Goal: Information Seeking & Learning: Learn about a topic

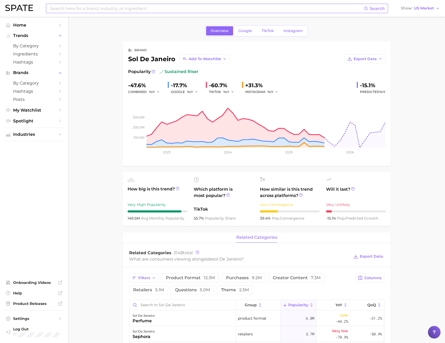
click at [91, 9] on input at bounding box center [206, 8] width 315 height 9
click at [125, 9] on input at bounding box center [206, 8] width 315 height 9
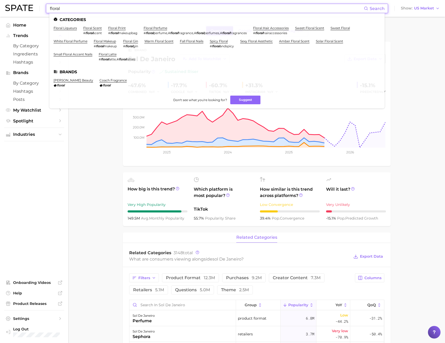
type input "floral"
click at [165, 25] on ul "Categories floral liqueurs floral scent # floral scent floral print # floral ma…" at bounding box center [216, 60] width 335 height 95
click at [163, 26] on ul "Categories floral liqueurs floral scent # floral scent floral print # floral ma…" at bounding box center [216, 60] width 335 height 95
click at [161, 27] on link "floral perfume" at bounding box center [156, 28] width 24 height 4
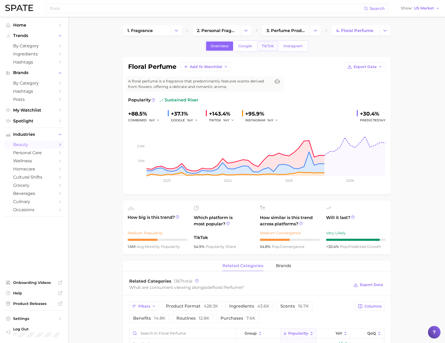
click at [272, 42] on link "TikTok" at bounding box center [267, 45] width 21 height 9
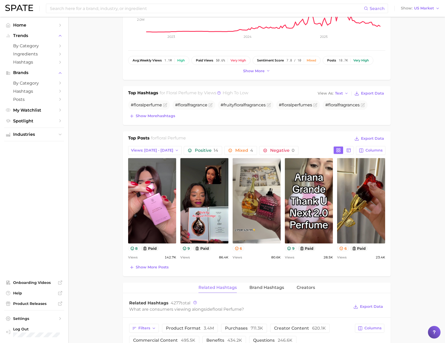
scroll to position [79, 0]
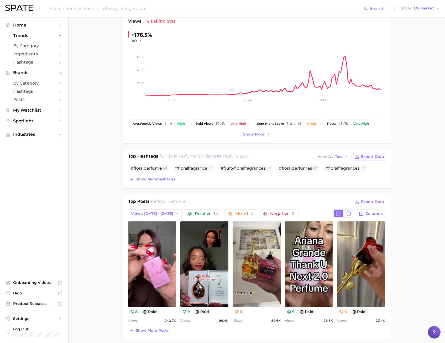
click at [369, 156] on span "Export Data" at bounding box center [372, 156] width 23 height 4
click at [139, 215] on span "Views: [DATE] - [DATE]" at bounding box center [152, 213] width 42 height 4
click at [138, 243] on span "Total Views" at bounding box center [142, 242] width 22 height 4
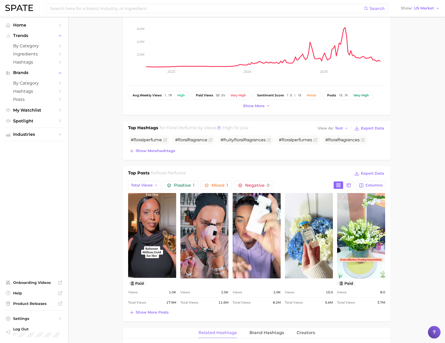
scroll to position [158, 0]
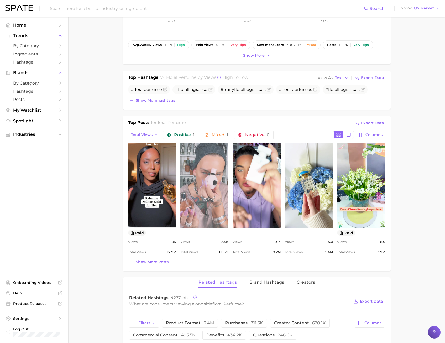
click at [214, 197] on link "view post on TikTok" at bounding box center [204, 185] width 48 height 85
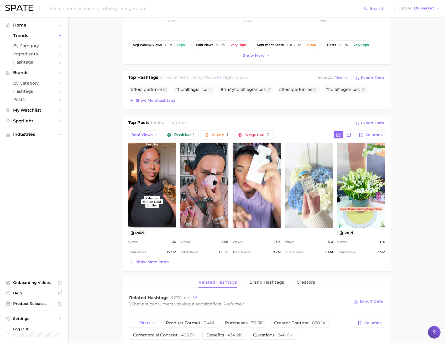
click at [310, 185] on link "view post on TikTok" at bounding box center [309, 185] width 48 height 85
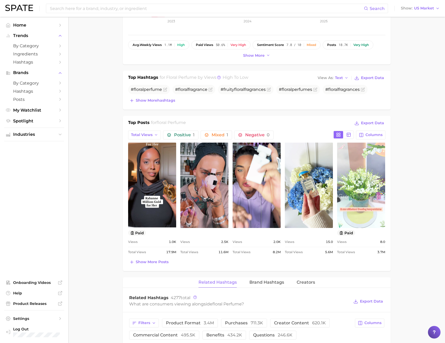
click at [347, 170] on link "view post on TikTok" at bounding box center [361, 185] width 48 height 85
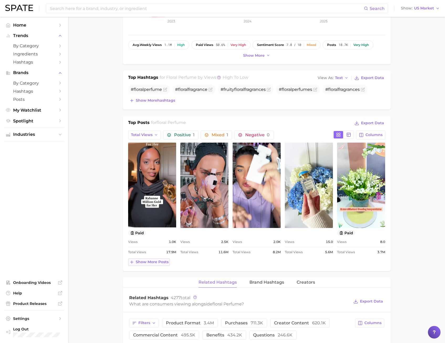
click at [151, 260] on span "Show more posts" at bounding box center [152, 262] width 33 height 4
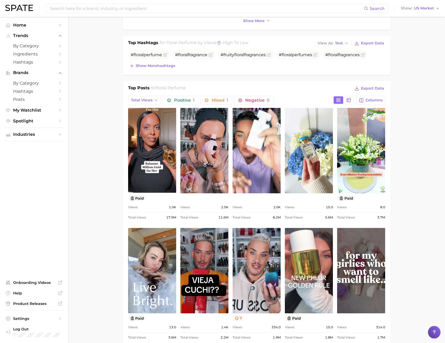
scroll to position [131, 0]
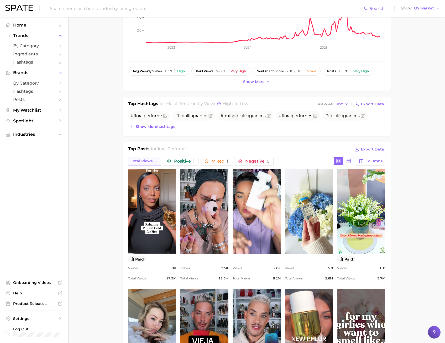
click at [142, 163] on span "Total Views" at bounding box center [142, 161] width 22 height 4
click at [145, 179] on span "Views: [DATE] - [DATE]" at bounding box center [152, 180] width 42 height 4
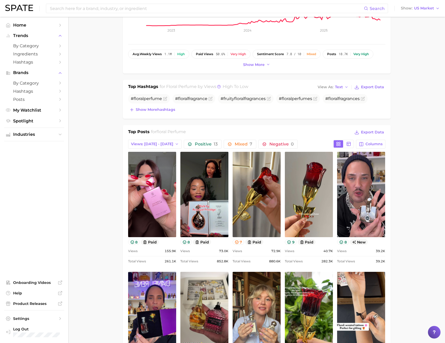
scroll to position [158, 0]
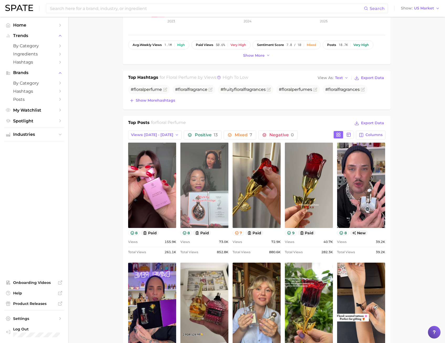
click at [220, 175] on link "view post on TikTok" at bounding box center [204, 185] width 48 height 85
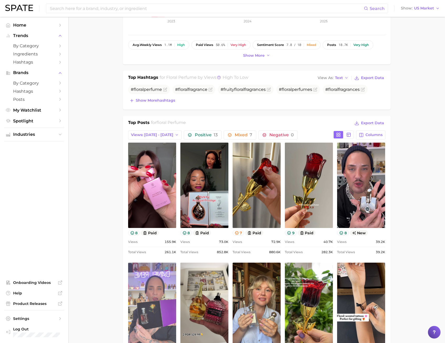
scroll to position [236, 0]
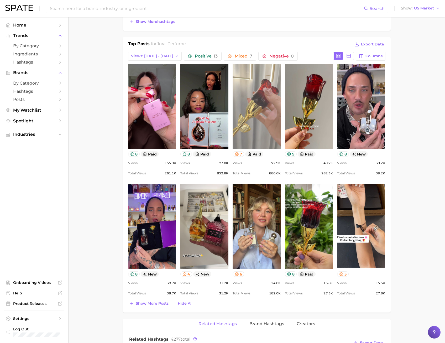
click at [265, 132] on link "view post on TikTok" at bounding box center [257, 106] width 48 height 85
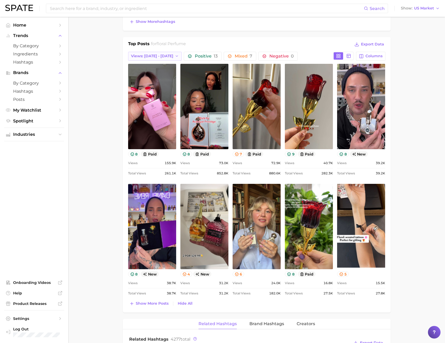
click at [150, 58] on span "Views: [DATE] - [DATE]" at bounding box center [152, 56] width 42 height 4
click at [149, 66] on span "Views: [DATE] - [DATE]" at bounding box center [152, 66] width 42 height 4
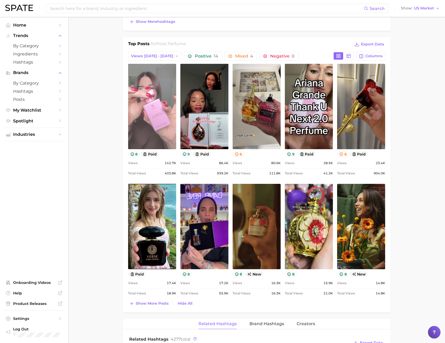
scroll to position [0, 0]
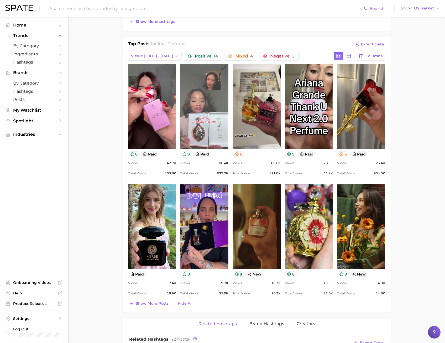
click at [225, 136] on link "view post on TikTok" at bounding box center [204, 106] width 48 height 85
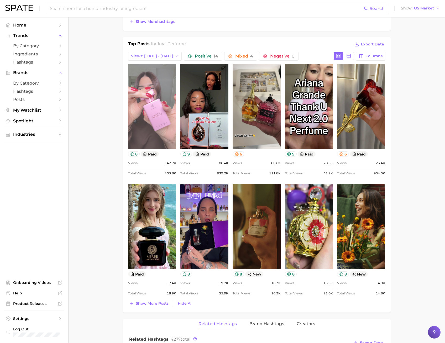
click at [166, 103] on link "view post on TikTok" at bounding box center [152, 106] width 48 height 85
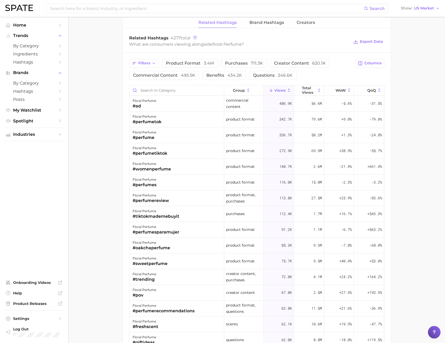
scroll to position [498, 0]
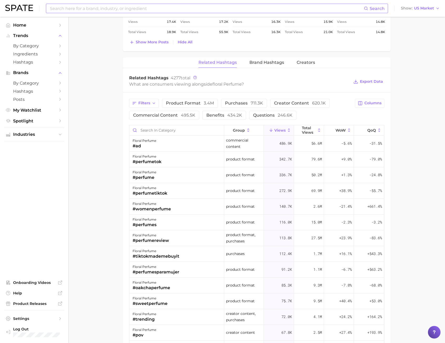
click at [77, 10] on input at bounding box center [206, 8] width 315 height 9
type input "j"
type input "JASMINE"
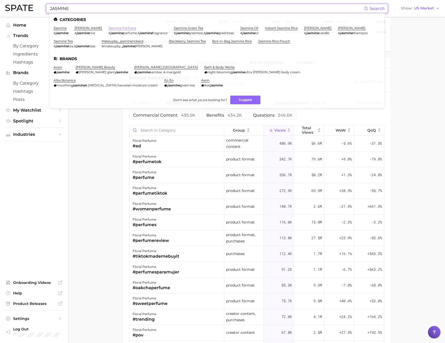
click at [125, 28] on link "jasmine perfume" at bounding box center [122, 28] width 28 height 4
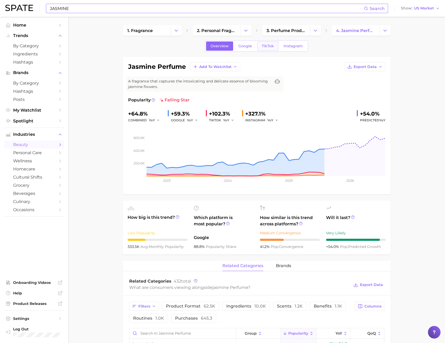
click at [262, 48] on link "TikTok" at bounding box center [267, 45] width 21 height 9
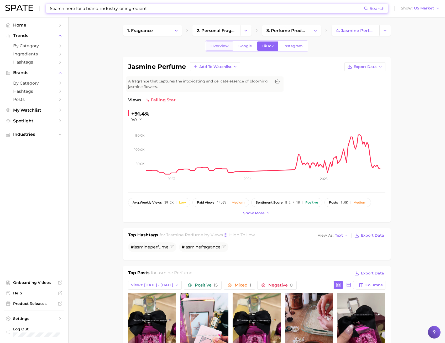
click at [208, 44] on link "Overview" at bounding box center [219, 45] width 27 height 9
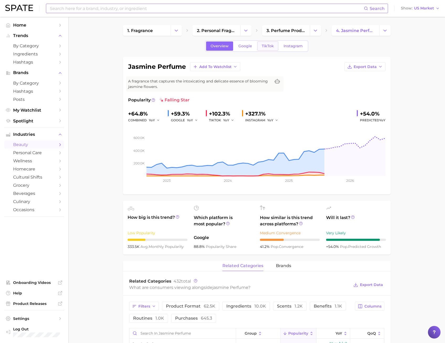
click at [268, 44] on span "TikTok" at bounding box center [268, 46] width 12 height 4
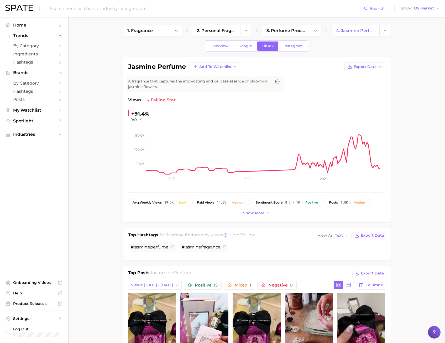
click at [359, 234] on icon at bounding box center [357, 235] width 5 height 5
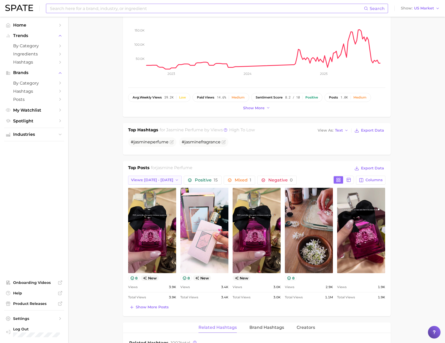
click at [158, 181] on span "Views: [DATE] - [DATE]" at bounding box center [152, 180] width 42 height 4
click at [157, 207] on button "Total Views" at bounding box center [157, 208] width 58 height 9
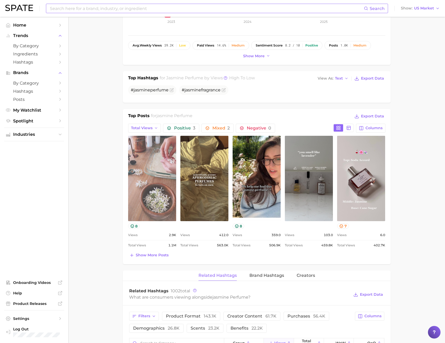
scroll to position [158, 0]
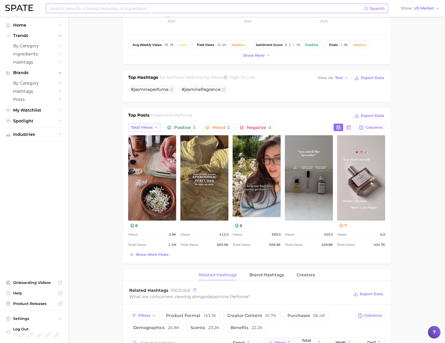
click at [148, 126] on span "Total Views" at bounding box center [142, 127] width 22 height 4
click at [144, 137] on span "Views: [DATE] - [DATE]" at bounding box center [152, 137] width 42 height 4
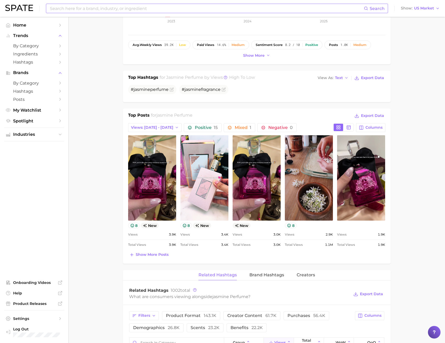
scroll to position [0, 0]
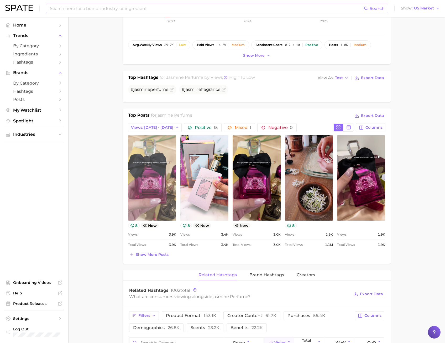
click at [145, 174] on link "view post on TikTok" at bounding box center [152, 177] width 48 height 85
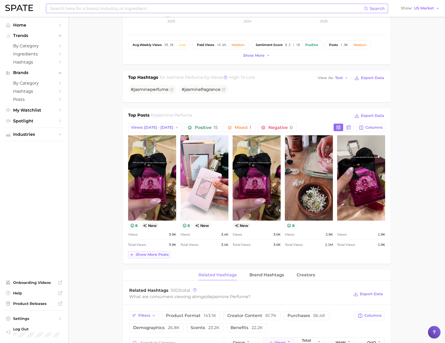
click at [149, 256] on span "Show more posts" at bounding box center [152, 254] width 33 height 4
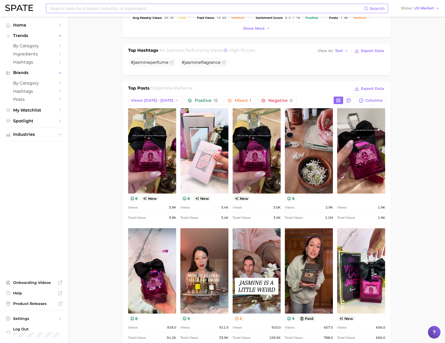
scroll to position [236, 0]
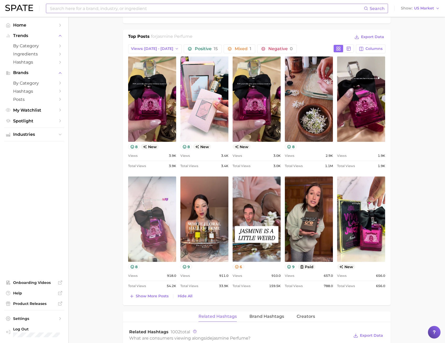
click at [147, 207] on link "view post on TikTok" at bounding box center [152, 218] width 48 height 85
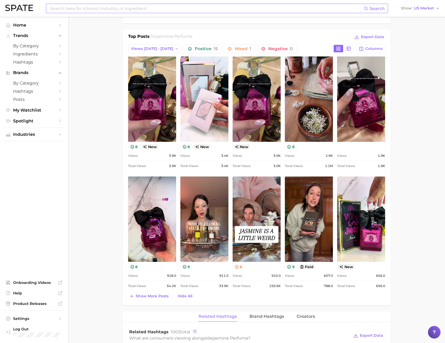
click at [72, 124] on main "1. fragrance 2. personal fragrance 3. perfume products 4. jasmine perfume Overv…" at bounding box center [256, 267] width 377 height 974
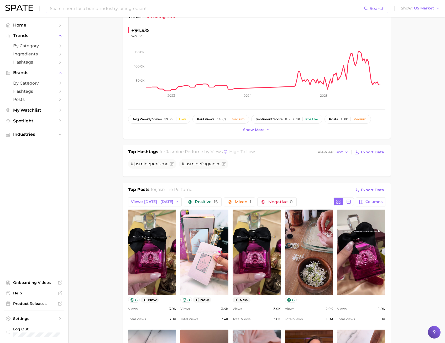
scroll to position [0, 0]
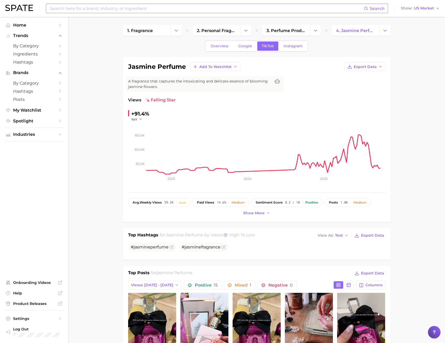
click at [70, 10] on input at bounding box center [206, 8] width 315 height 9
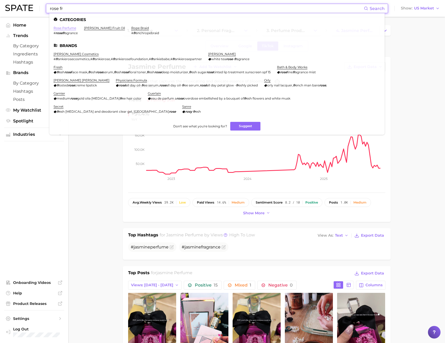
type input "rose fr"
click at [68, 27] on link "rose perfume" at bounding box center [65, 28] width 23 height 4
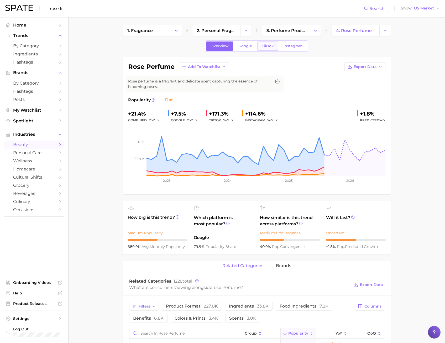
click at [263, 47] on span "TikTok" at bounding box center [268, 46] width 12 height 4
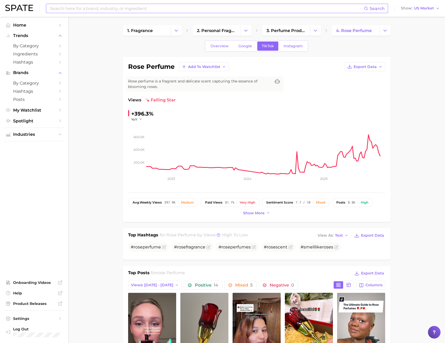
click at [323, 174] on icon "200.0k 400.0k 600.0k 2023 2024 2025" at bounding box center [256, 155] width 257 height 66
drag, startPoint x: 323, startPoint y: 174, endPoint x: 390, endPoint y: 152, distance: 70.6
click at [390, 152] on div "rose perfume Add to Watchlist Export Data Rose perfume is a fragrant and delica…" at bounding box center [257, 139] width 268 height 165
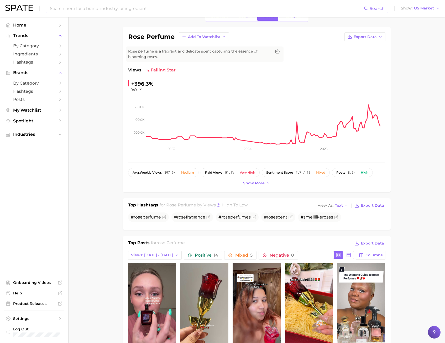
scroll to position [79, 0]
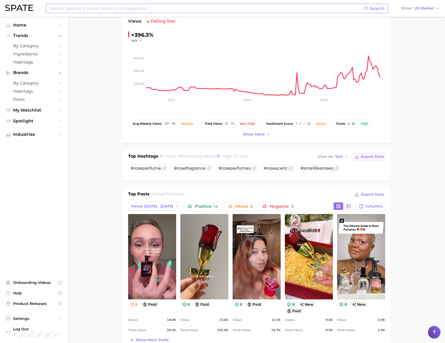
click at [365, 158] on span "Export Data" at bounding box center [372, 156] width 23 height 4
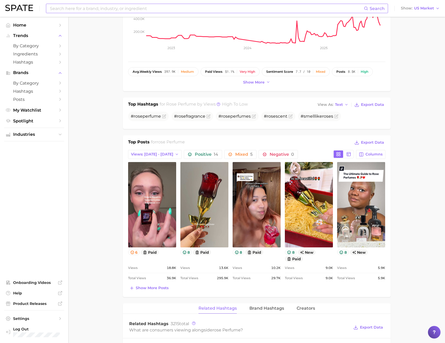
scroll to position [131, 0]
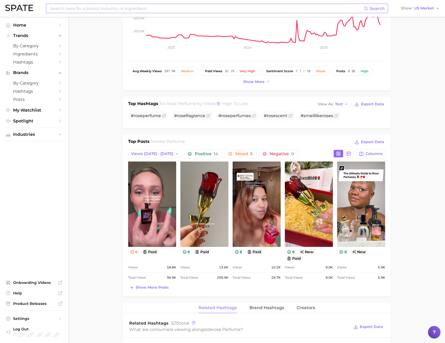
click at [157, 291] on div "Top Posts for rose perfume Export Data Views: [DATE] - [DATE] Positive 14 Mixed…" at bounding box center [257, 216] width 268 height 162
click at [154, 288] on span "Show more posts" at bounding box center [152, 287] width 33 height 4
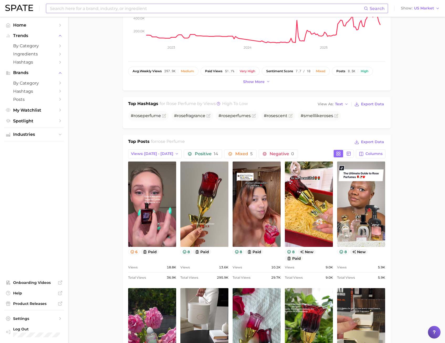
scroll to position [236, 0]
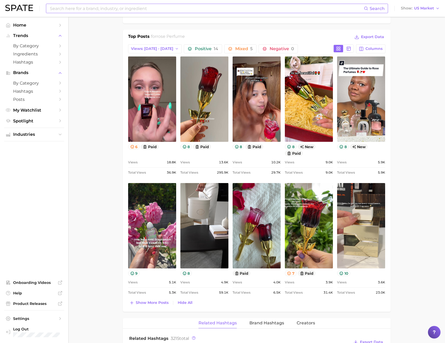
click at [96, 214] on main "1. fragrance 2. personal fragrance 3. perfume products 4. rose perfume Overview…" at bounding box center [256, 270] width 377 height 981
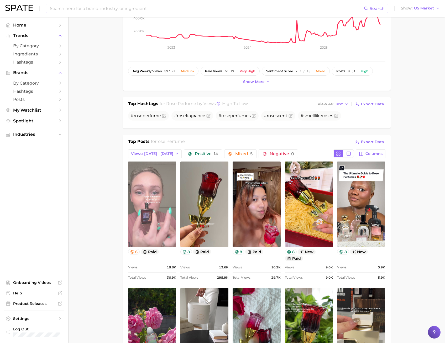
scroll to position [26, 0]
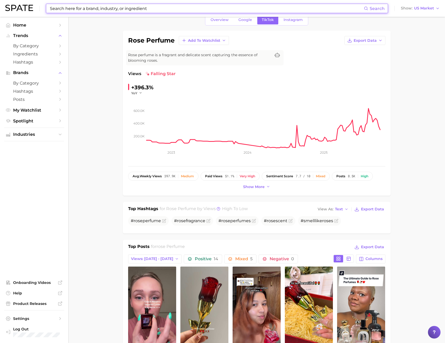
click at [159, 9] on input at bounding box center [206, 8] width 315 height 9
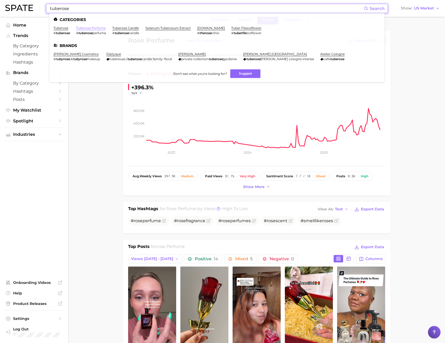
type input "tuberose"
click at [94, 29] on link "tuberose perfume" at bounding box center [90, 28] width 29 height 4
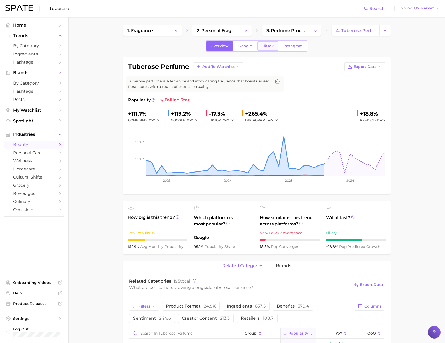
click at [260, 49] on link "TikTok" at bounding box center [267, 45] width 21 height 9
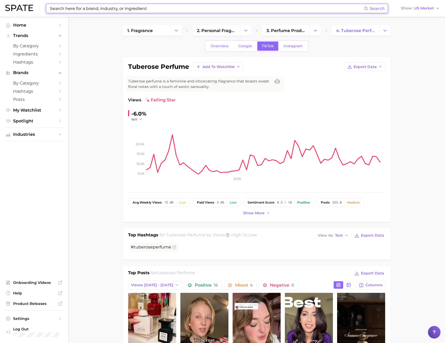
click at [108, 8] on input at bounding box center [206, 8] width 315 height 9
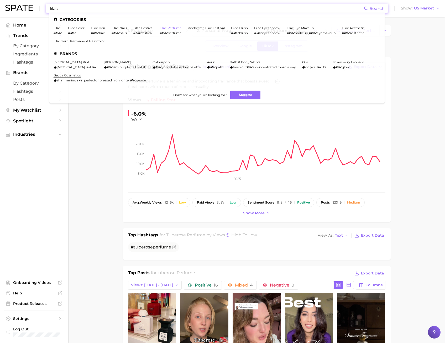
type input "lilac"
click at [179, 28] on link "lilac perfume" at bounding box center [171, 28] width 22 height 4
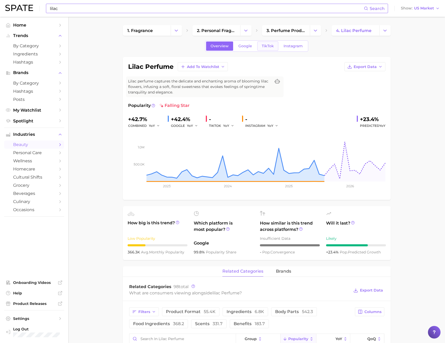
click at [267, 48] on link "TikTok" at bounding box center [267, 45] width 21 height 9
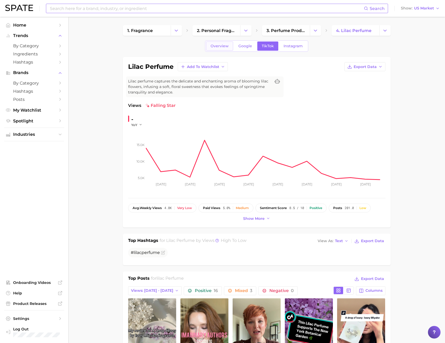
click at [223, 49] on link "Overview" at bounding box center [219, 45] width 27 height 9
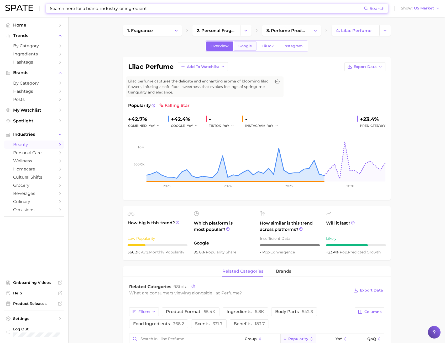
click at [239, 47] on span "Google" at bounding box center [245, 46] width 14 height 4
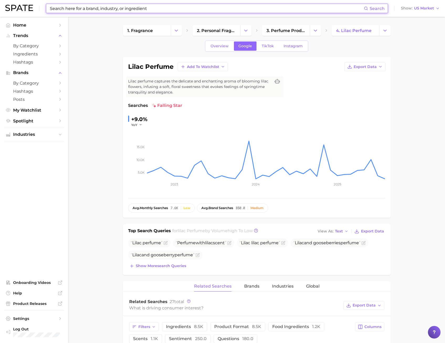
click at [118, 8] on input at bounding box center [206, 8] width 315 height 9
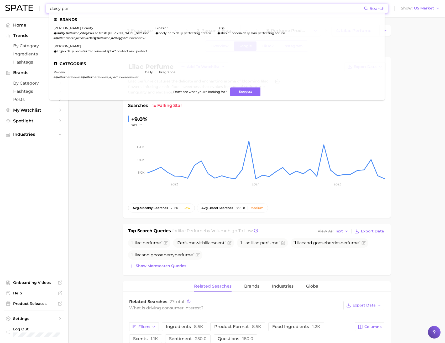
type input "daisy per"
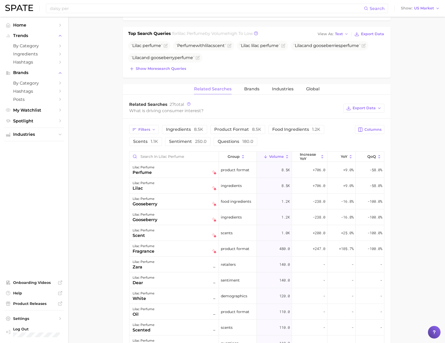
scroll to position [13, 0]
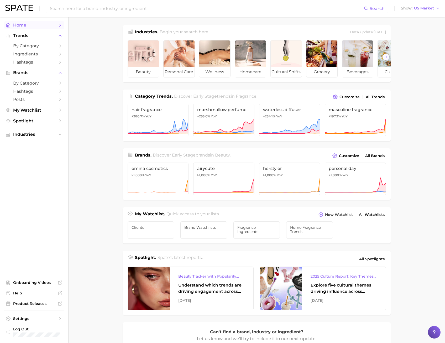
click at [30, 25] on span "Home" at bounding box center [34, 25] width 42 height 5
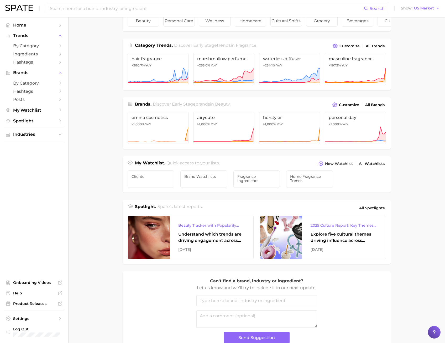
scroll to position [88, 0]
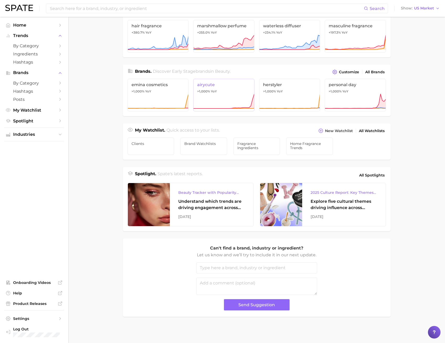
click at [232, 101] on icon at bounding box center [223, 101] width 61 height 16
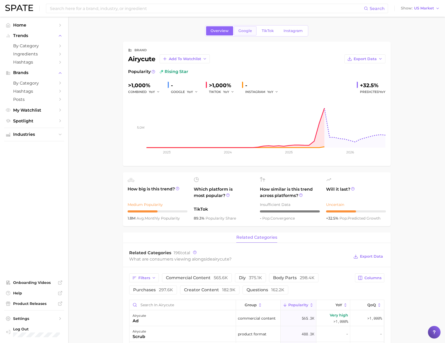
click at [249, 27] on link "Google" at bounding box center [245, 30] width 23 height 9
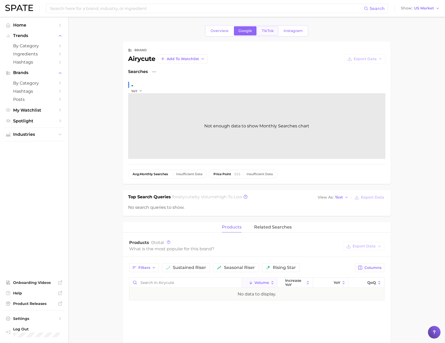
click at [269, 31] on span "TikTok" at bounding box center [268, 31] width 12 height 4
click at [15, 4] on div "Search Show US Market" at bounding box center [222, 8] width 435 height 17
click at [13, 14] on div "Search Show US Market" at bounding box center [222, 8] width 435 height 17
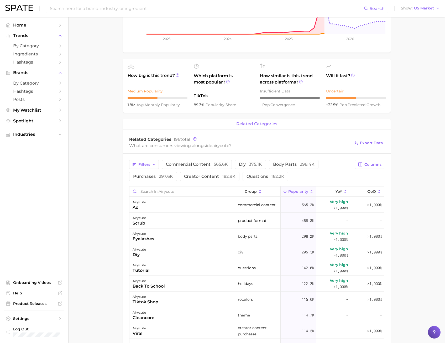
scroll to position [158, 0]
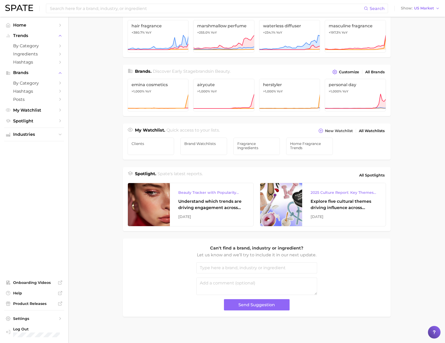
scroll to position [88, 0]
click at [342, 90] on span ">1,000% YoY" at bounding box center [339, 91] width 20 height 4
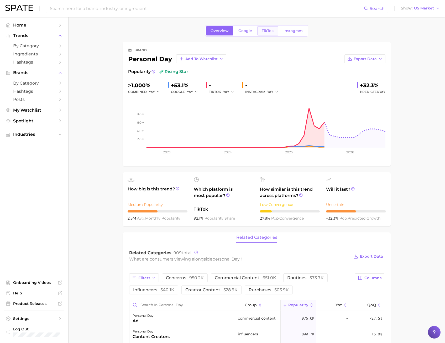
click at [266, 32] on span "TikTok" at bounding box center [268, 31] width 12 height 4
